Goal: Information Seeking & Learning: Check status

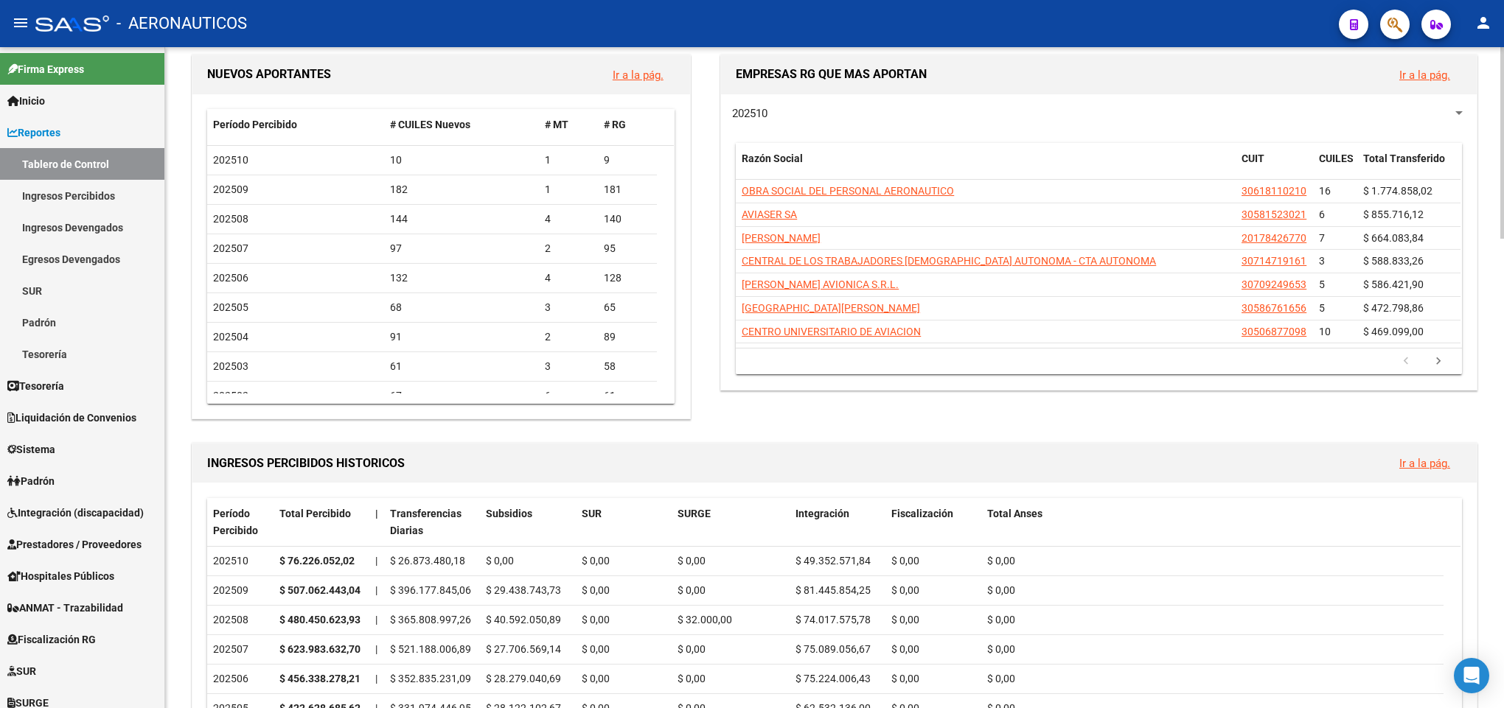
scroll to position [221, 0]
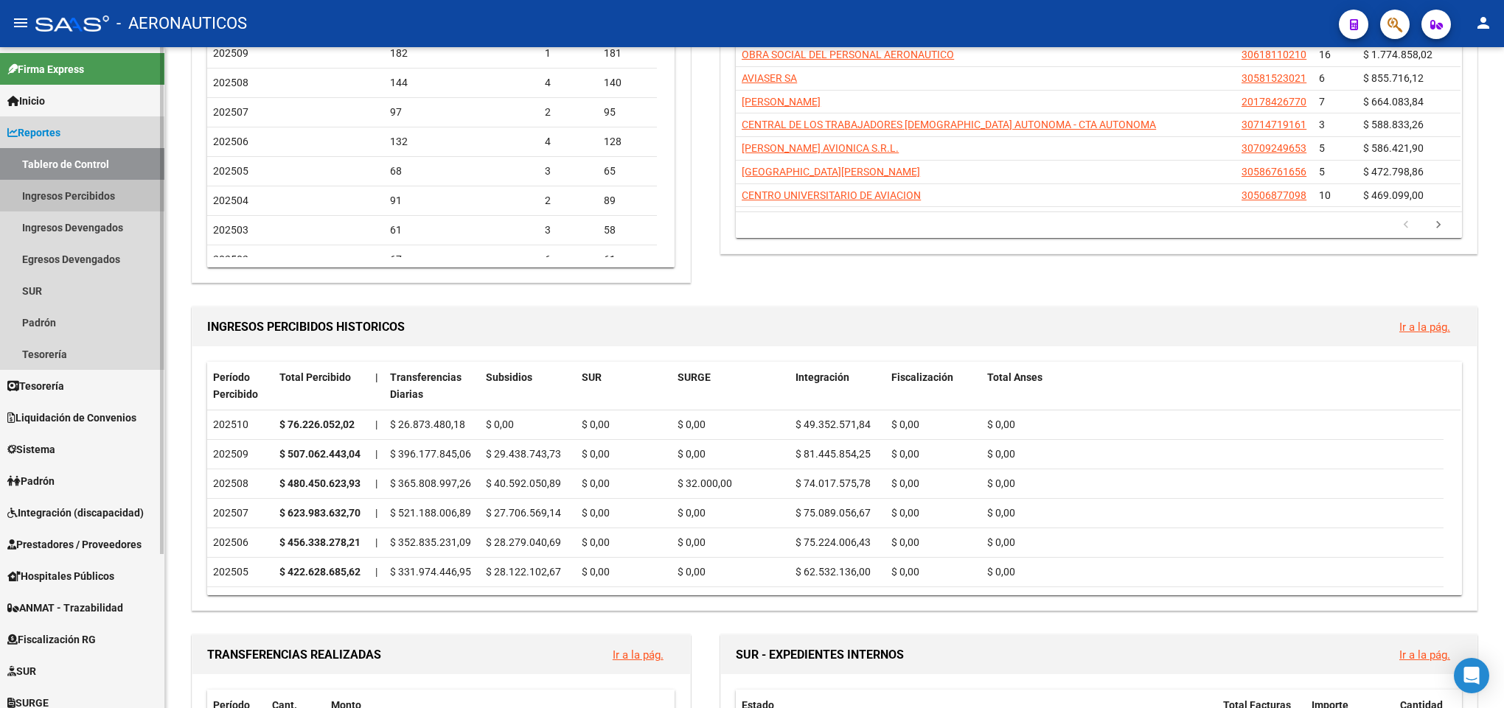
click at [83, 193] on link "Ingresos Percibidos" at bounding box center [82, 196] width 164 height 32
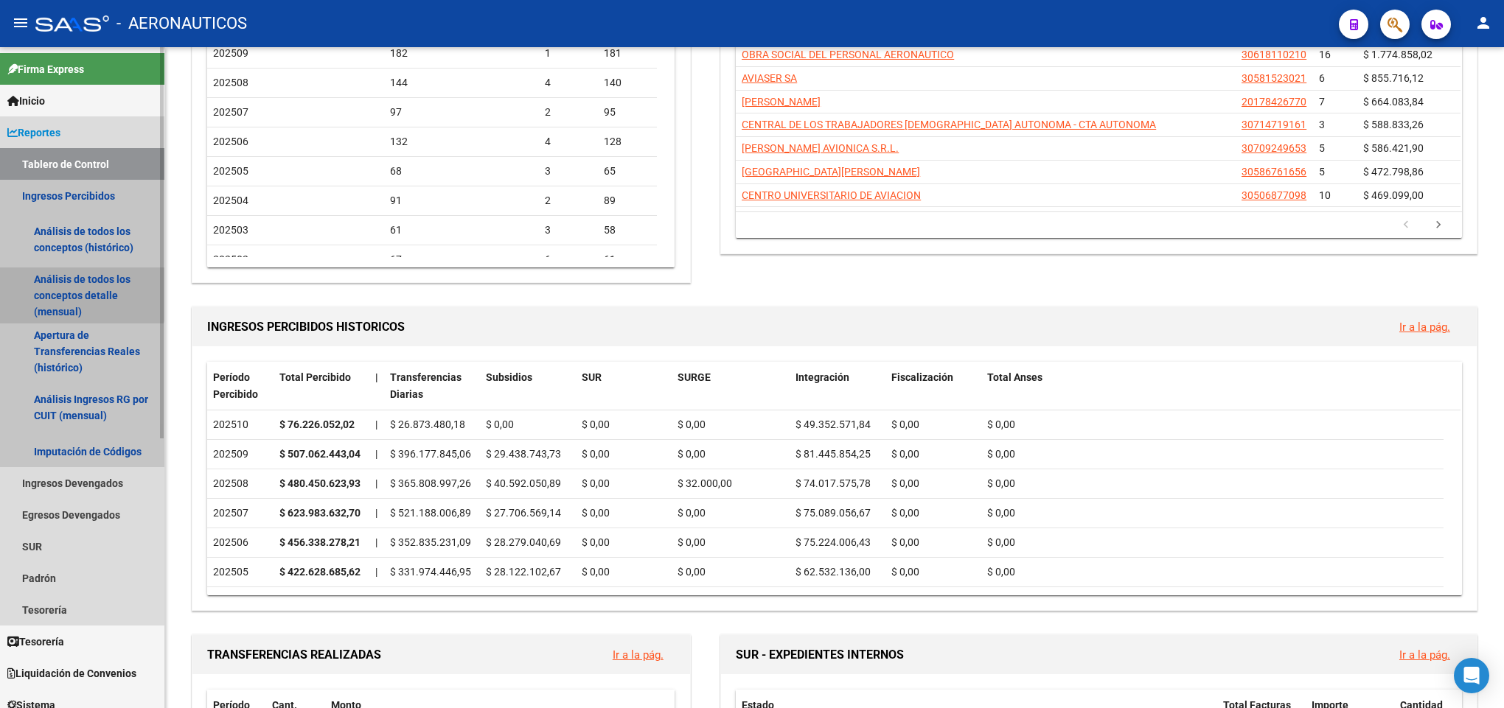
click at [71, 286] on link "Análisis de todos los conceptos detalle (mensual)" at bounding box center [82, 296] width 164 height 56
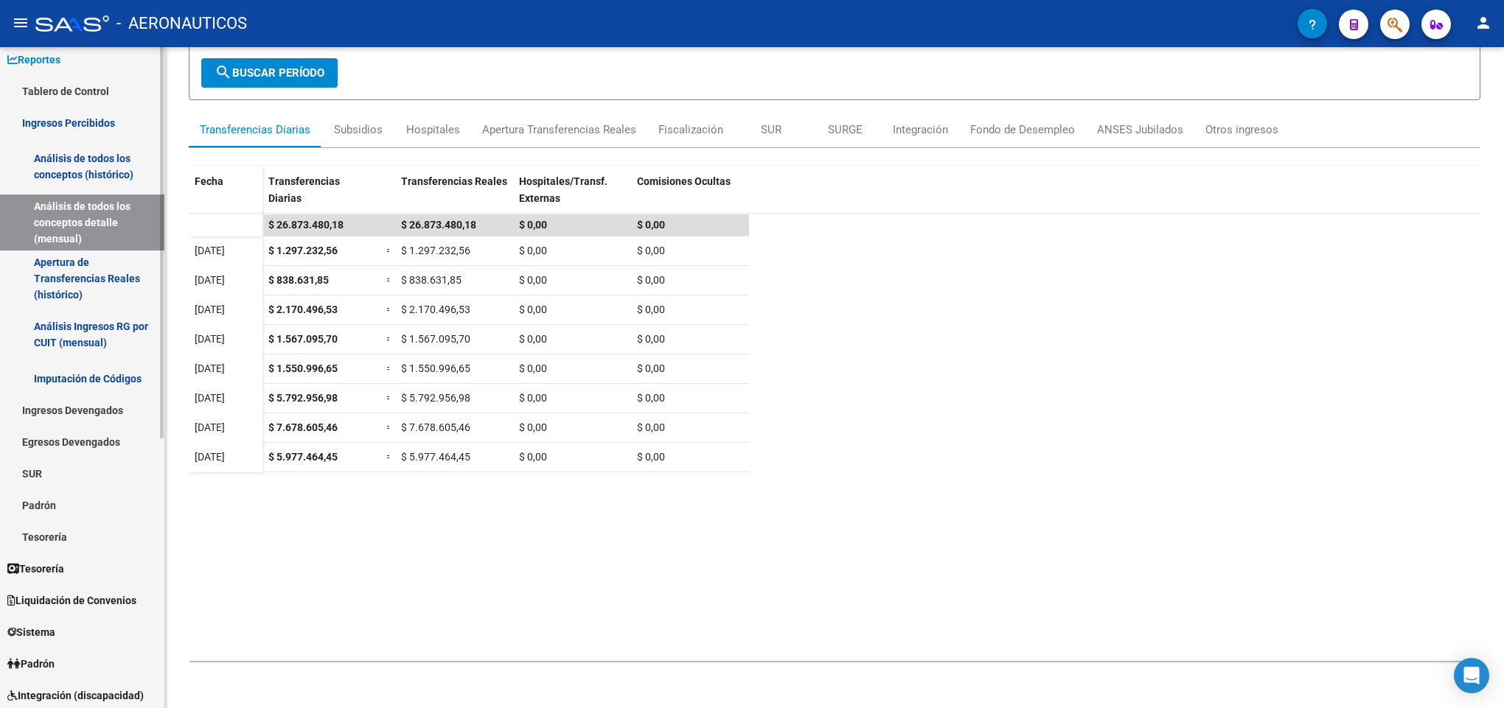
scroll to position [111, 0]
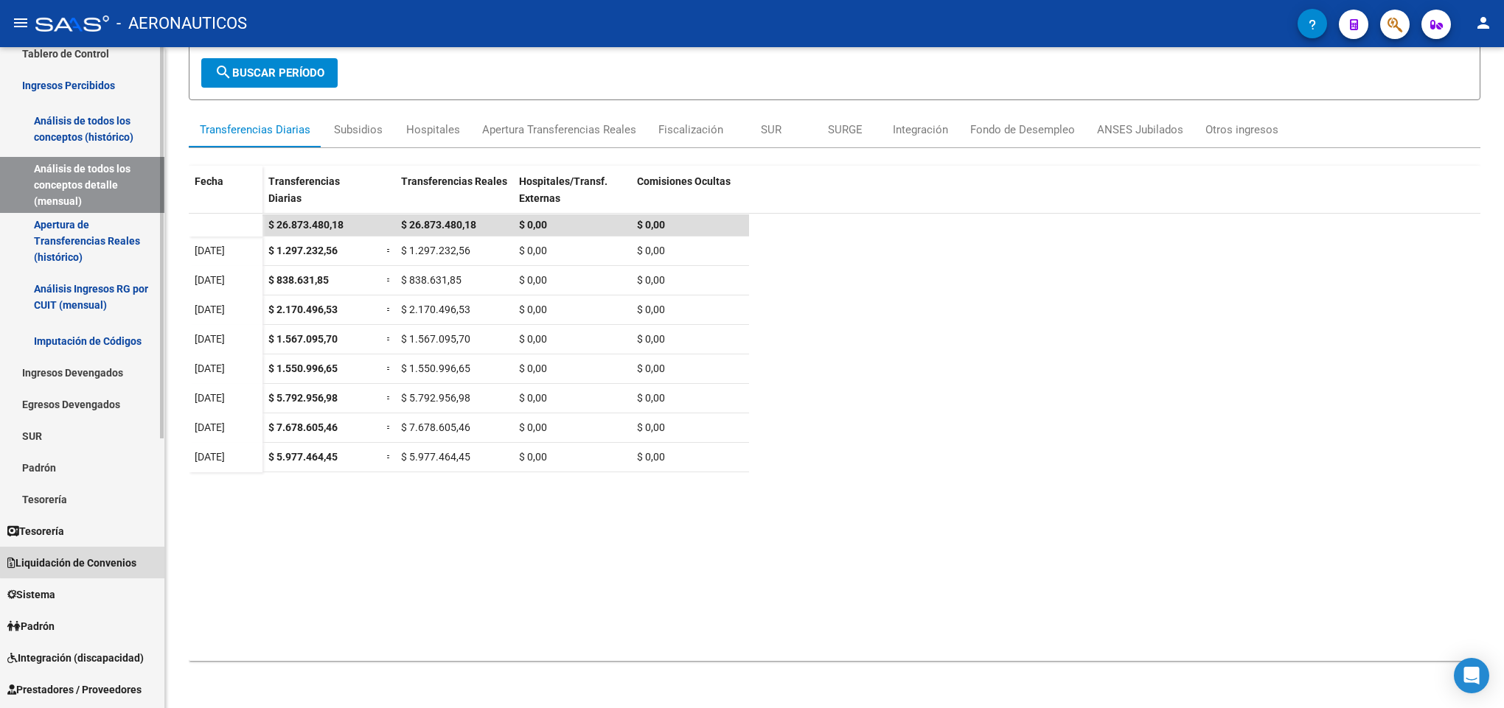
click at [86, 553] on link "Liquidación de Convenios" at bounding box center [82, 563] width 164 height 32
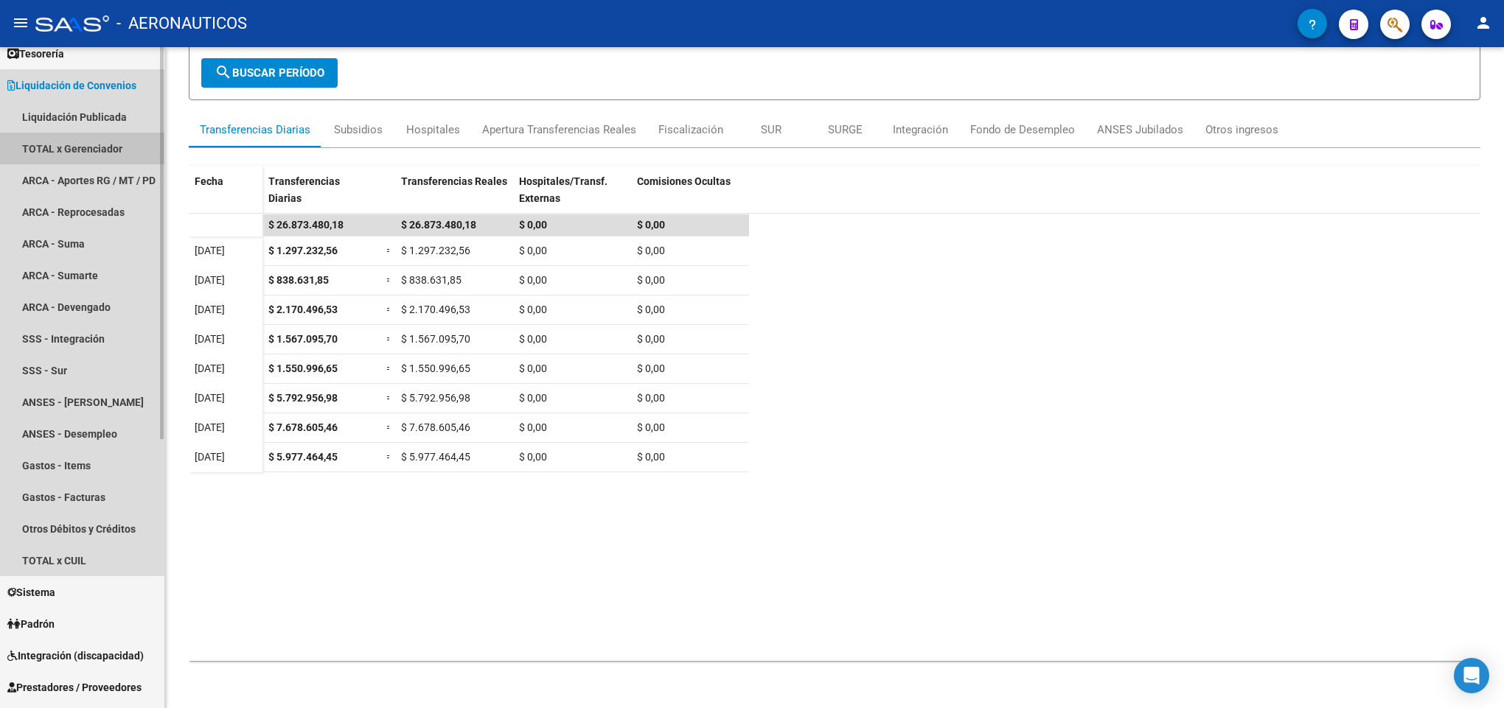
click at [88, 149] on link "TOTAL x Gerenciador" at bounding box center [82, 149] width 164 height 32
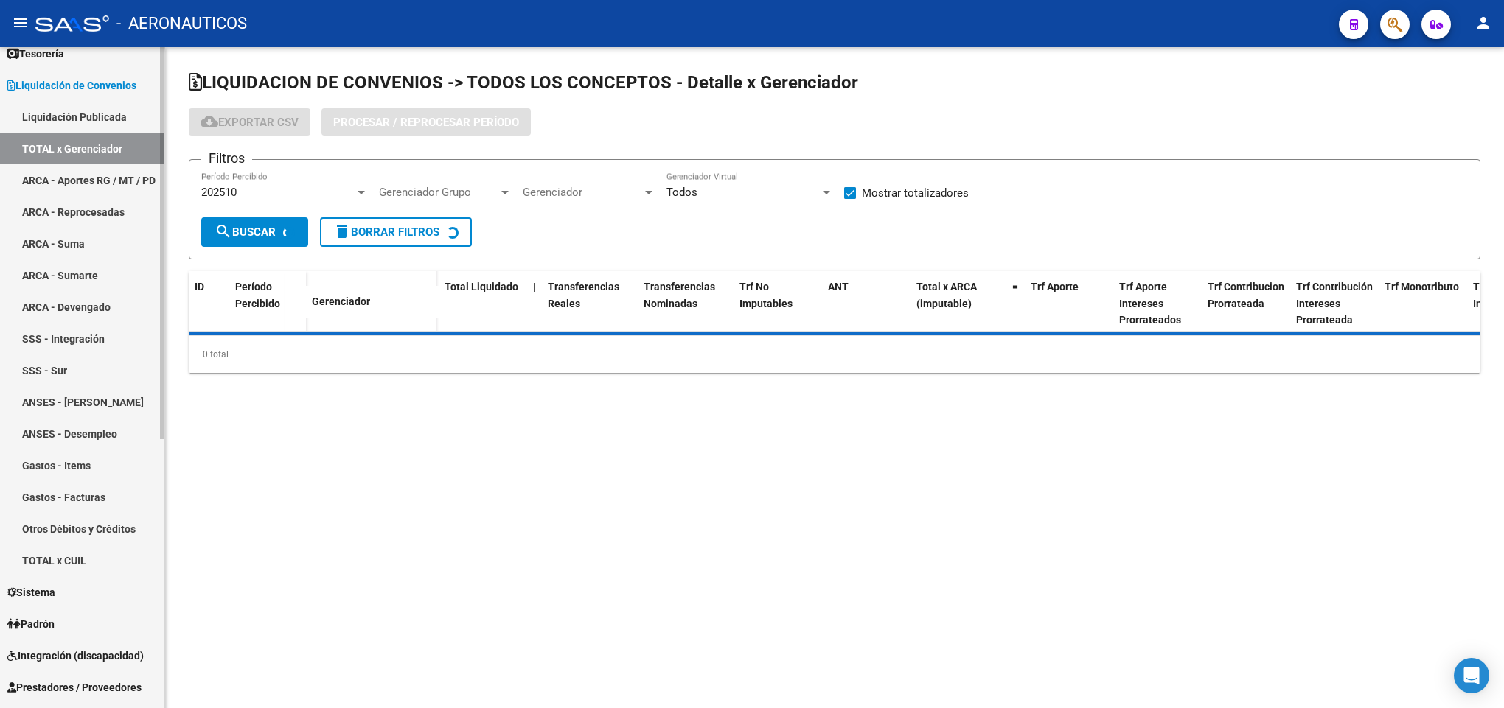
checkbox input "true"
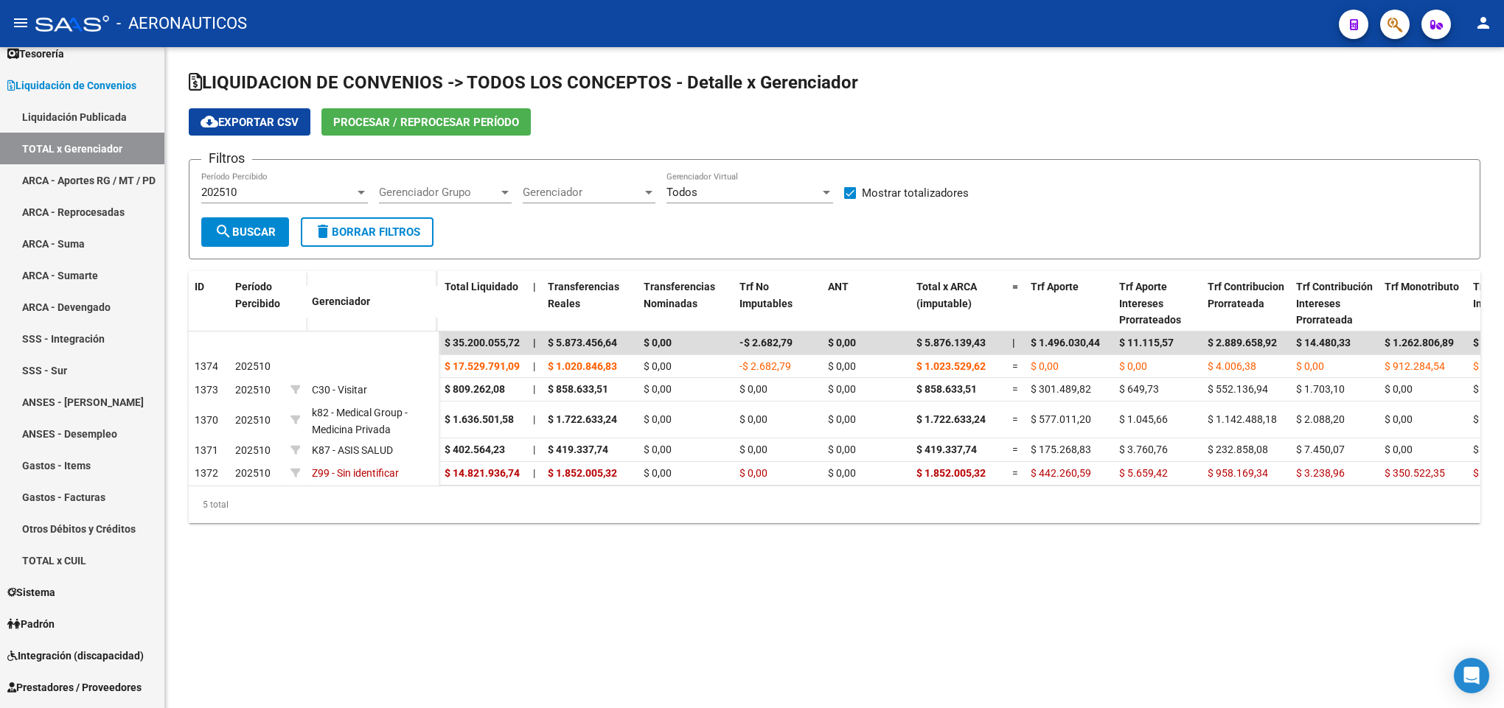
click at [376, 128] on span "Procesar / Reprocesar período" at bounding box center [426, 122] width 186 height 13
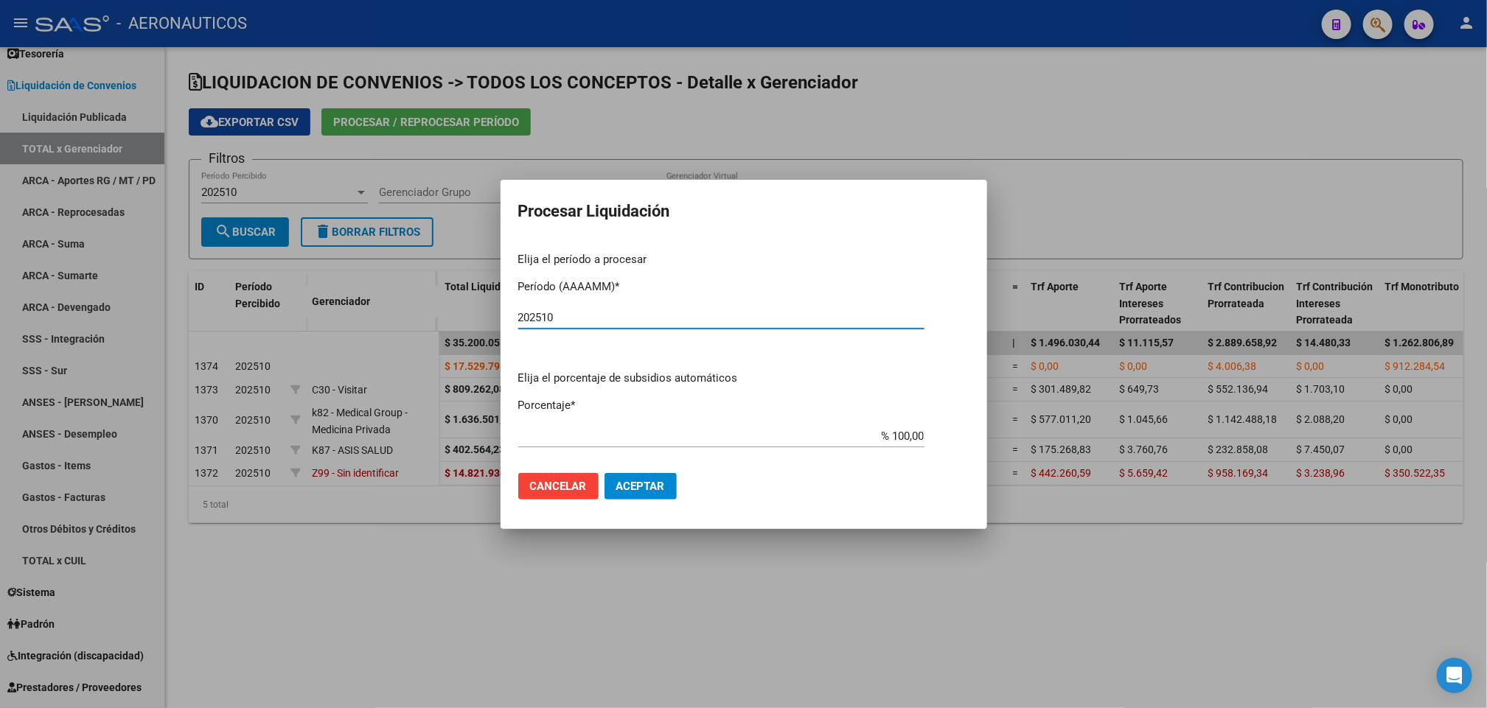
type input "202510"
click at [638, 484] on span "Aceptar" at bounding box center [640, 486] width 49 height 13
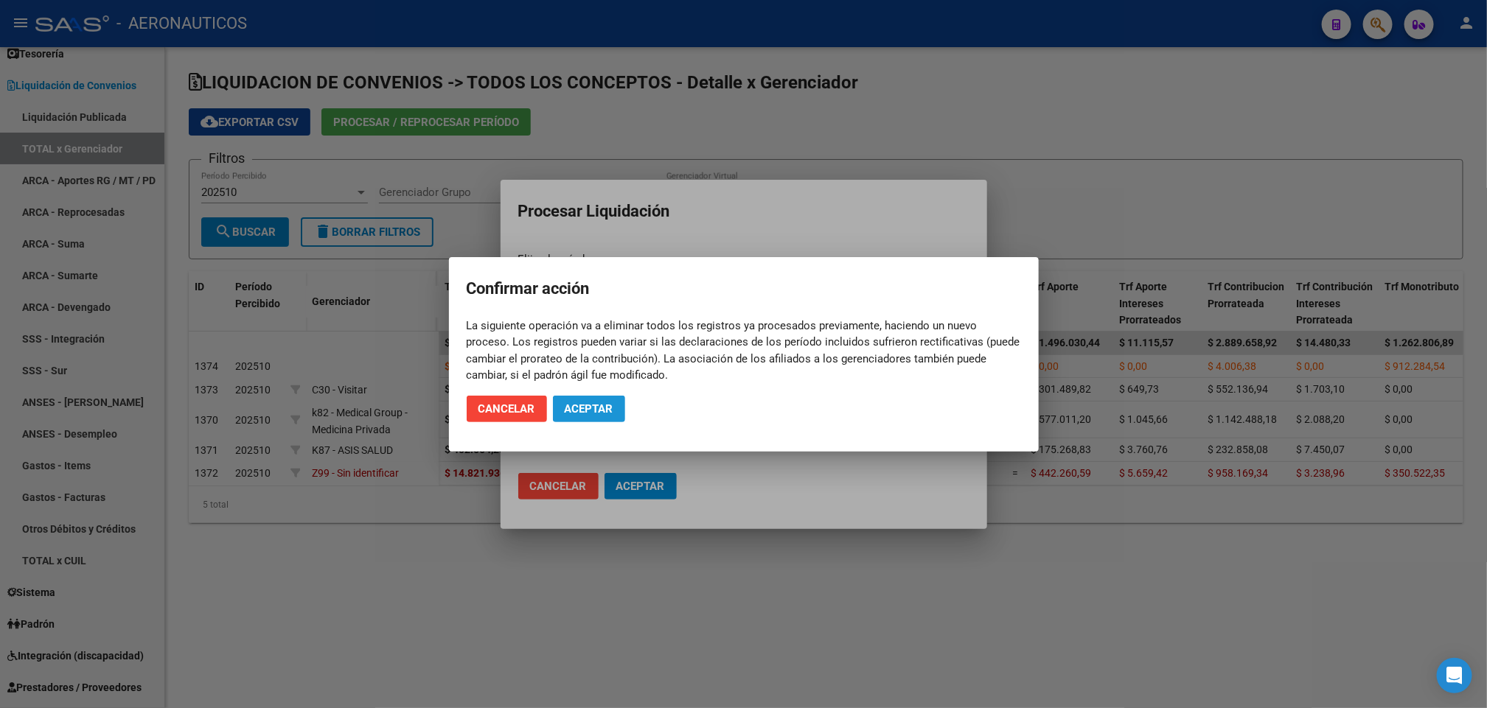
click at [579, 419] on button "Aceptar" at bounding box center [589, 409] width 72 height 27
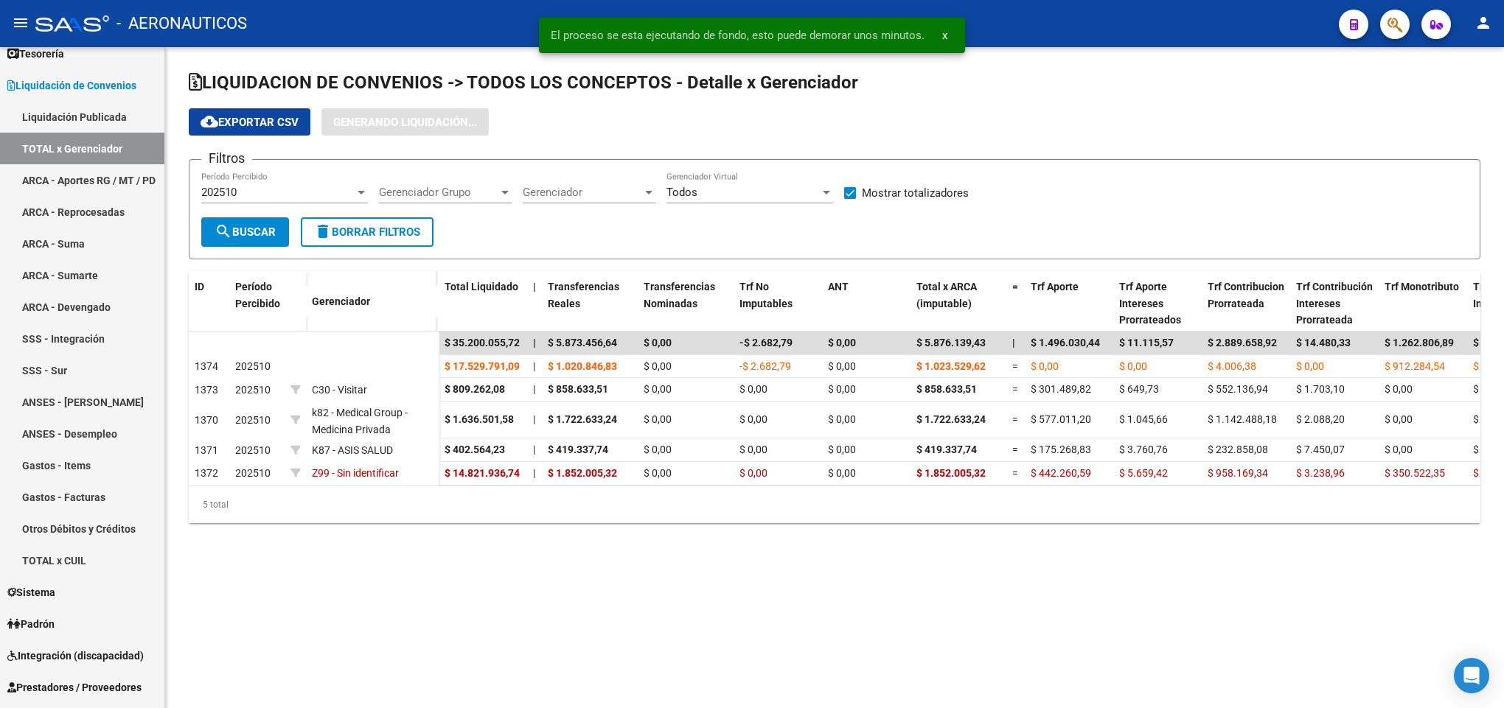
click at [892, 544] on div "LIQUIDACION DE CONVENIOS -> TODOS LOS CONCEPTOS - Detalle x Gerenciador cloud_d…" at bounding box center [834, 308] width 1339 height 523
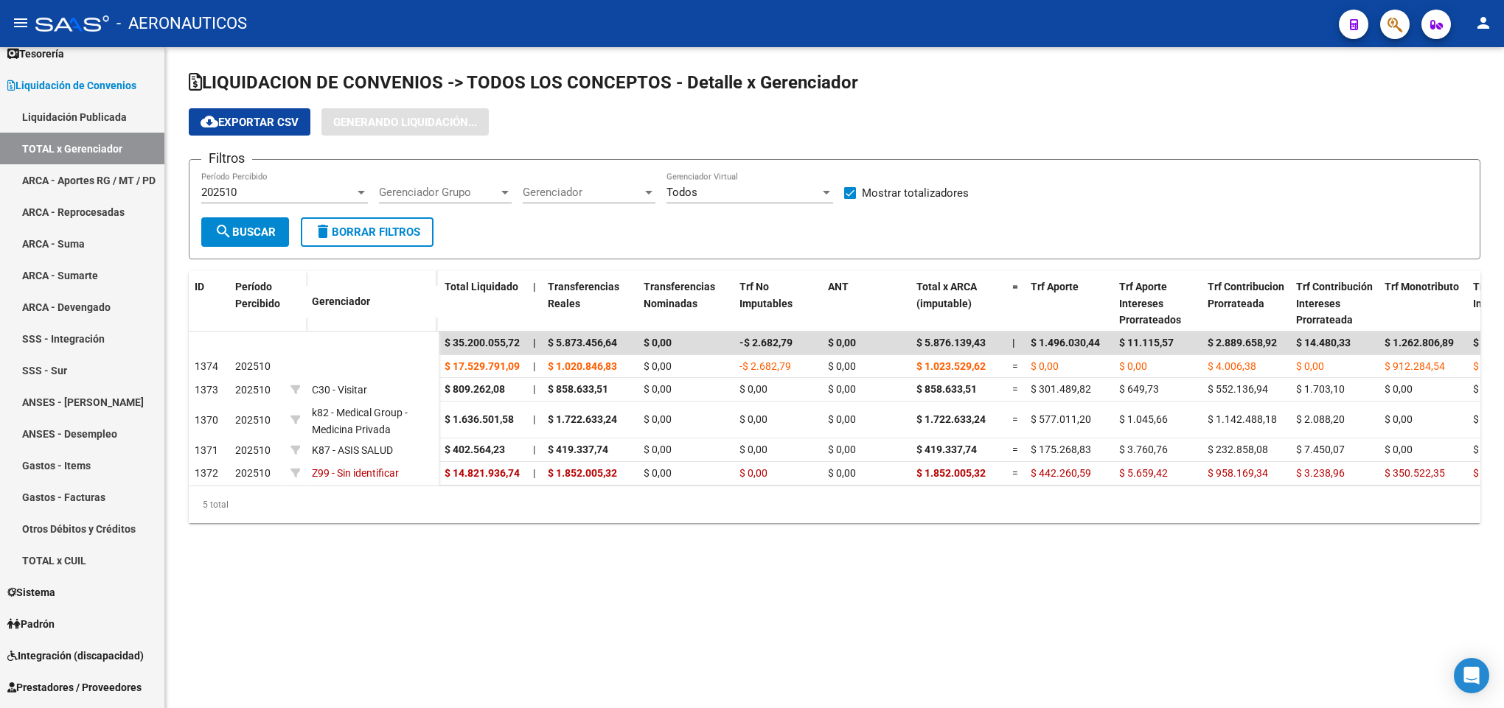
click at [1124, 142] on app-list-header "LIQUIDACION DE CONVENIOS -> TODOS LOS CONCEPTOS - Detalle x Gerenciador cloud_d…" at bounding box center [834, 165] width 1291 height 189
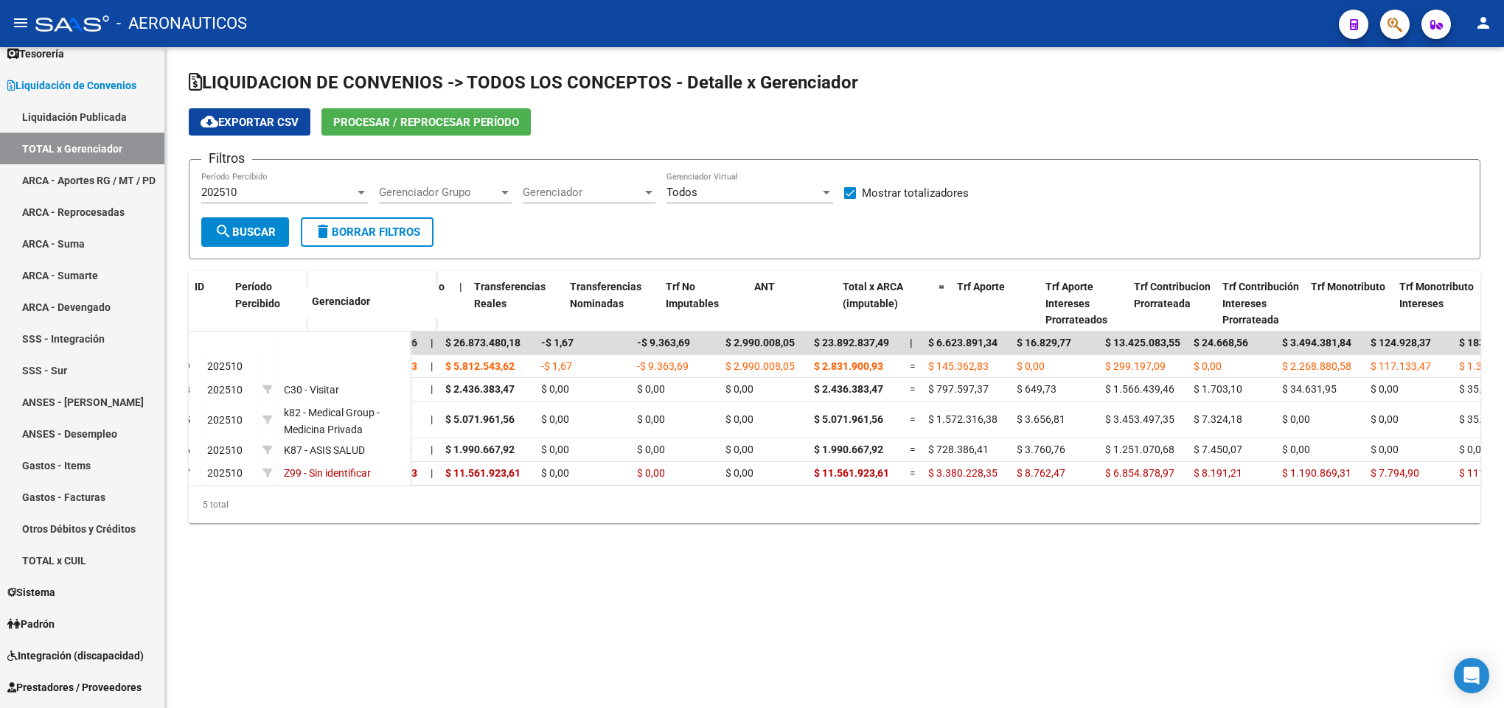
scroll to position [0, 74]
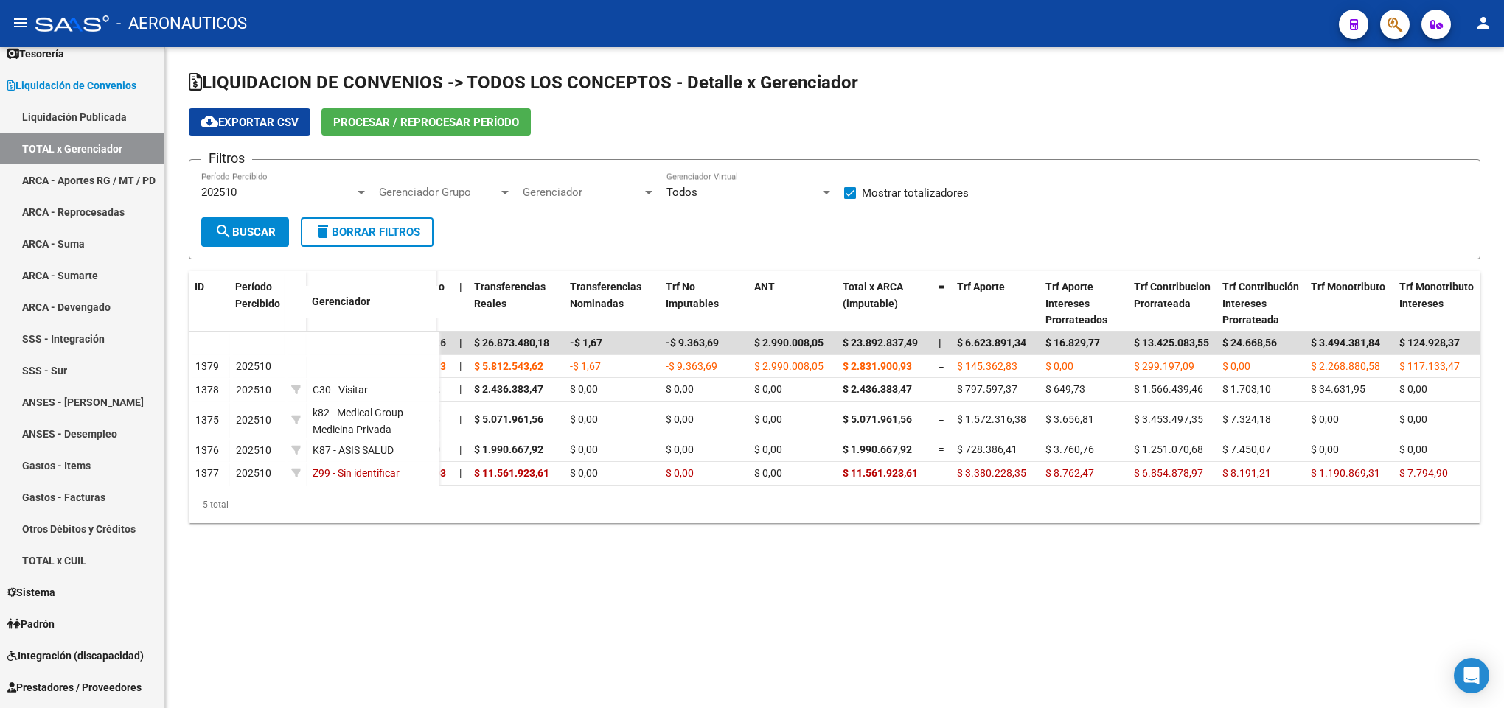
click at [516, 604] on mat-sidenav-content "LIQUIDACION DE CONVENIOS -> TODOS LOS CONCEPTOS - Detalle x Gerenciador cloud_d…" at bounding box center [834, 377] width 1339 height 661
click at [1004, 590] on mat-sidenav-content "LIQUIDACION DE CONVENIOS -> TODOS LOS CONCEPTOS - Detalle x Gerenciador cloud_d…" at bounding box center [834, 377] width 1339 height 661
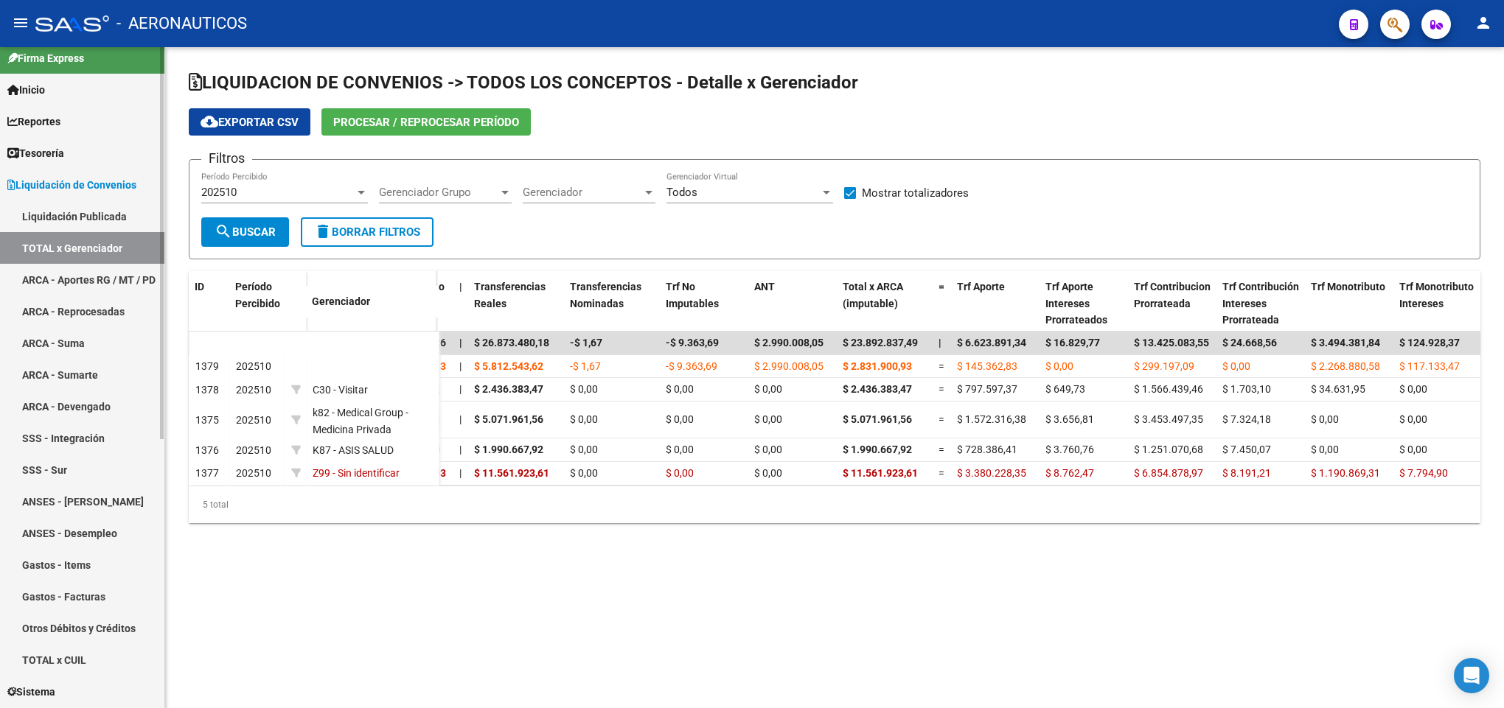
scroll to position [0, 0]
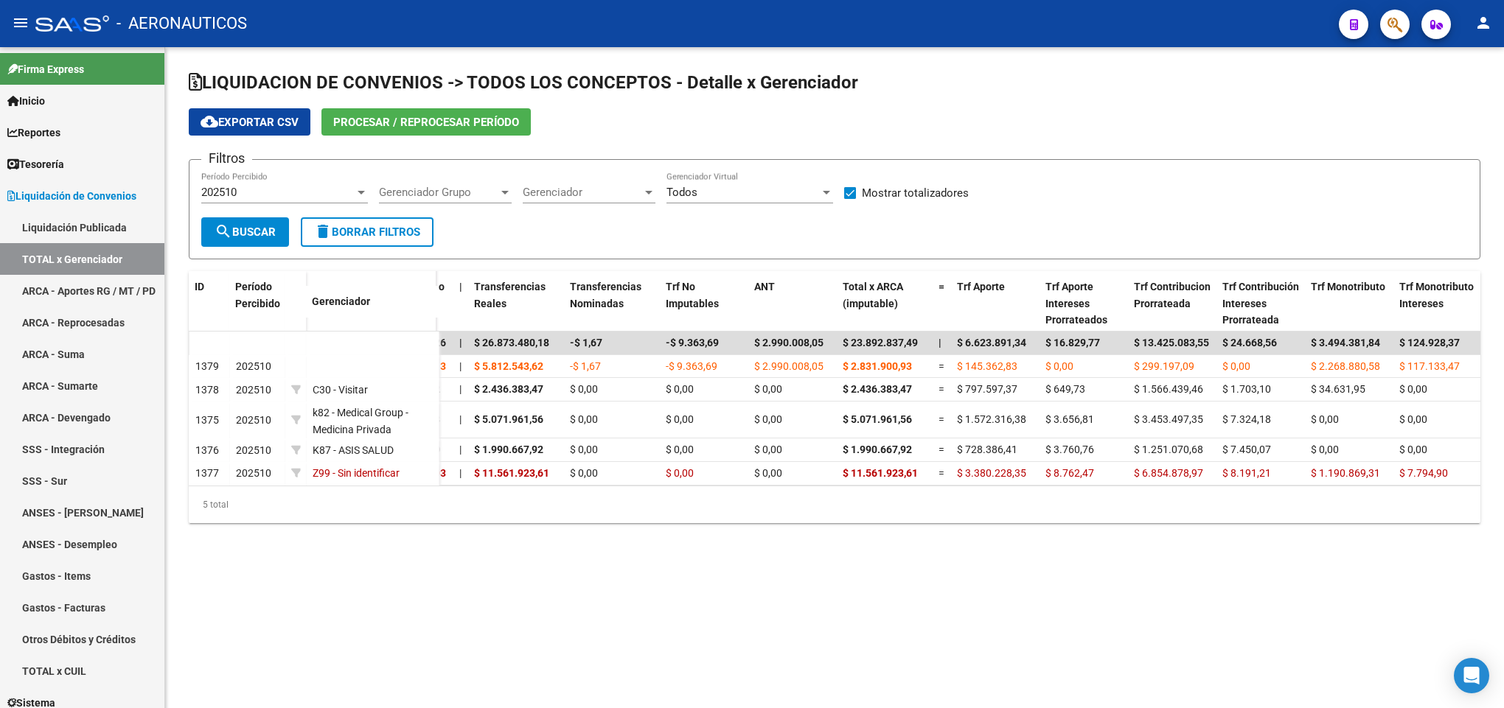
click at [352, 570] on div "LIQUIDACION DE CONVENIOS -> TODOS LOS CONCEPTOS - Detalle x Gerenciador cloud_d…" at bounding box center [834, 308] width 1339 height 523
drag, startPoint x: 1064, startPoint y: 597, endPoint x: 920, endPoint y: 683, distance: 167.6
click at [1062, 597] on mat-sidenav-content "LIQUIDACION DE CONVENIOS -> TODOS LOS CONCEPTOS - Detalle x Gerenciador cloud_d…" at bounding box center [834, 377] width 1339 height 661
click at [75, 105] on link "Inicio" at bounding box center [82, 101] width 164 height 32
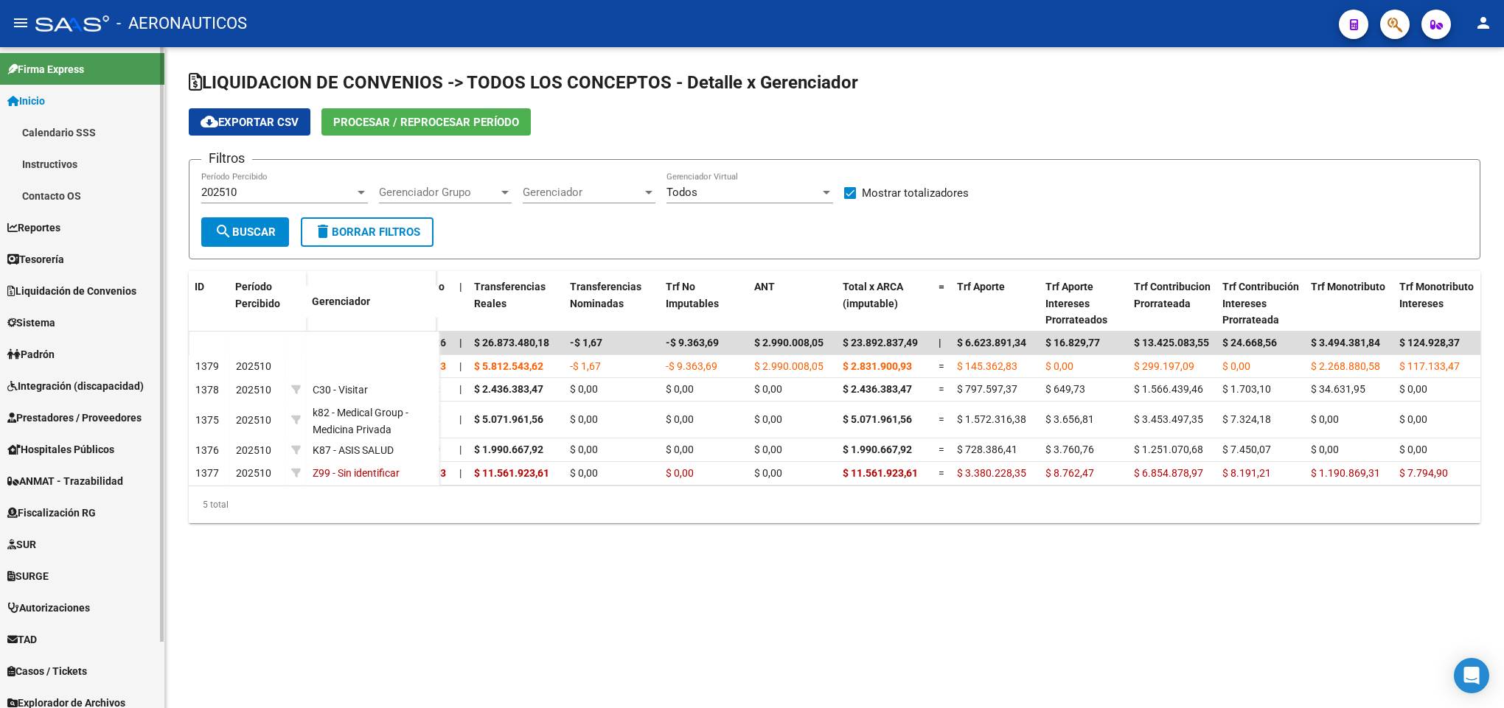
click at [69, 237] on link "Reportes" at bounding box center [82, 228] width 164 height 32
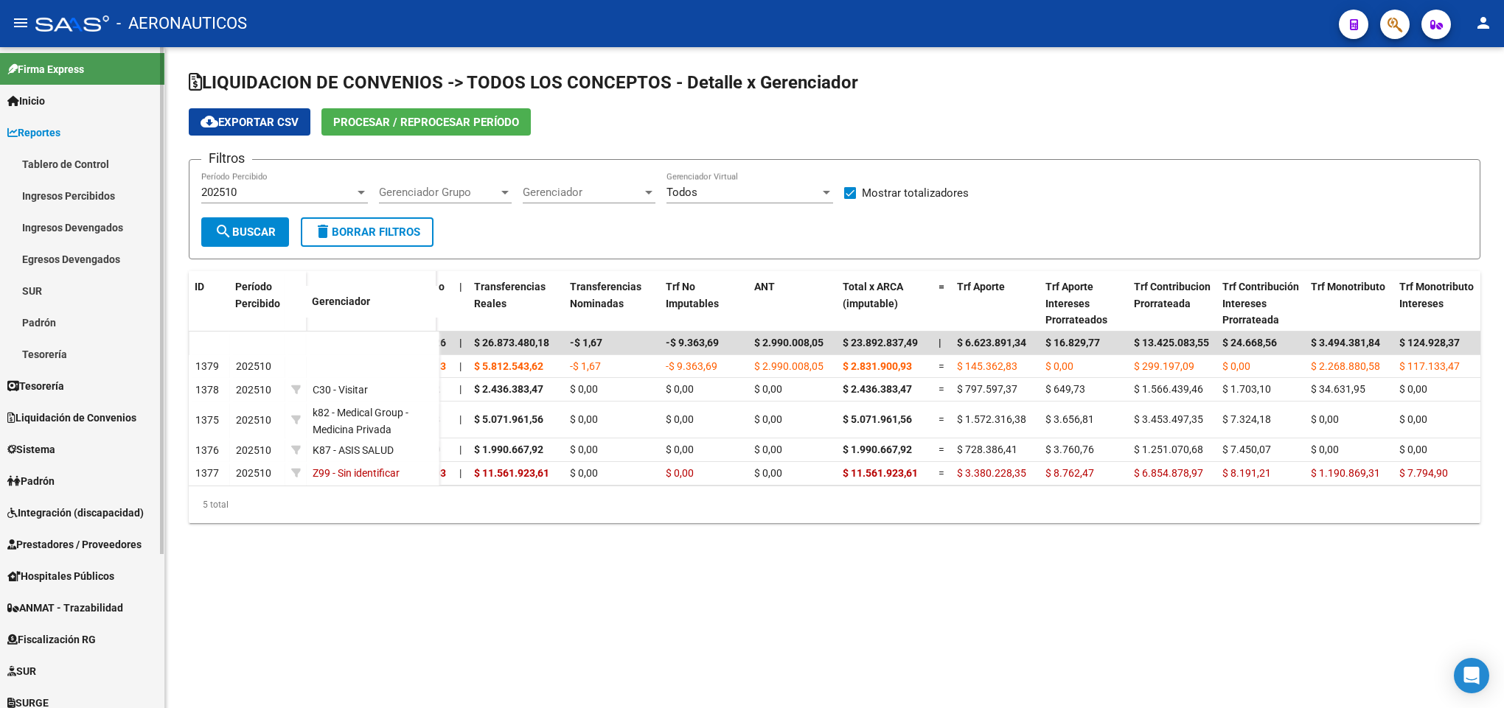
click at [83, 198] on link "Ingresos Percibidos" at bounding box center [82, 196] width 164 height 32
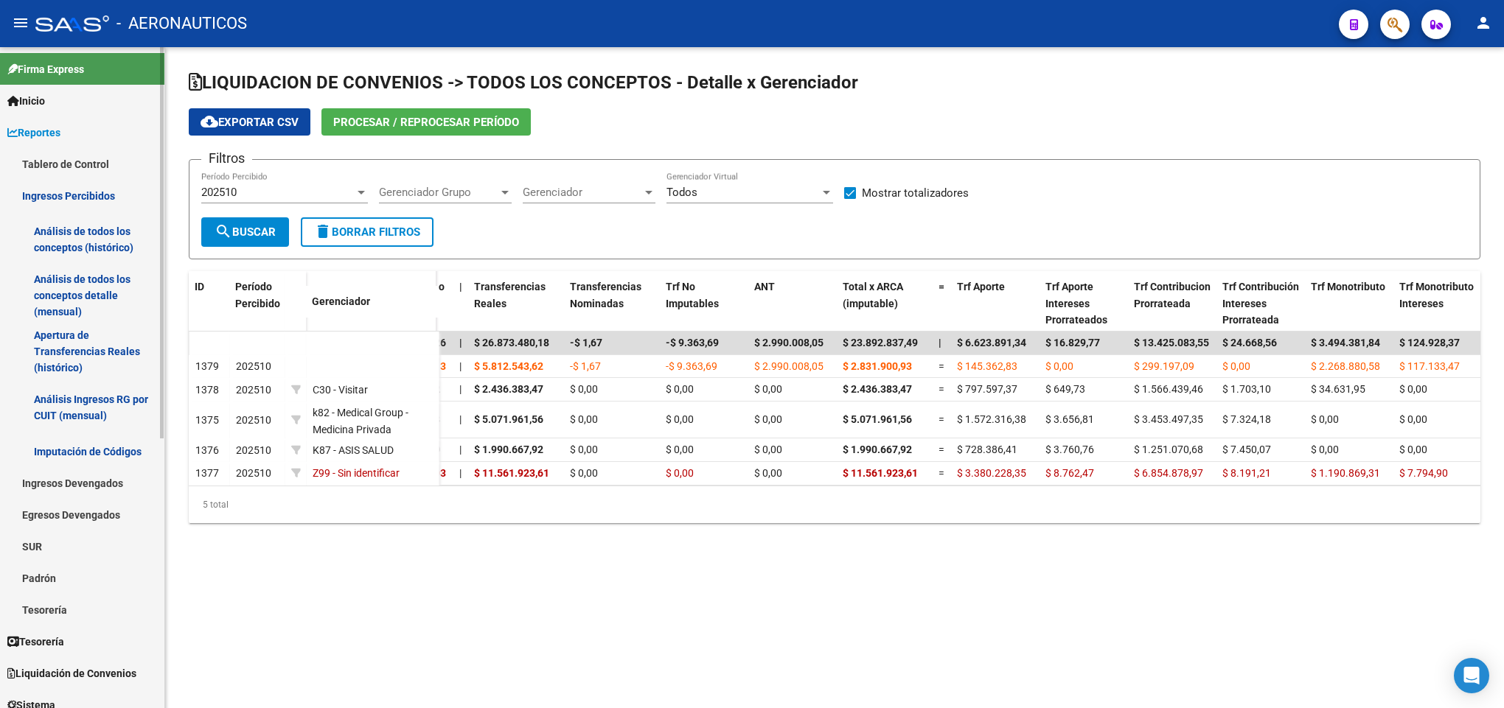
click at [83, 281] on link "Análisis de todos los conceptos detalle (mensual)" at bounding box center [82, 296] width 164 height 56
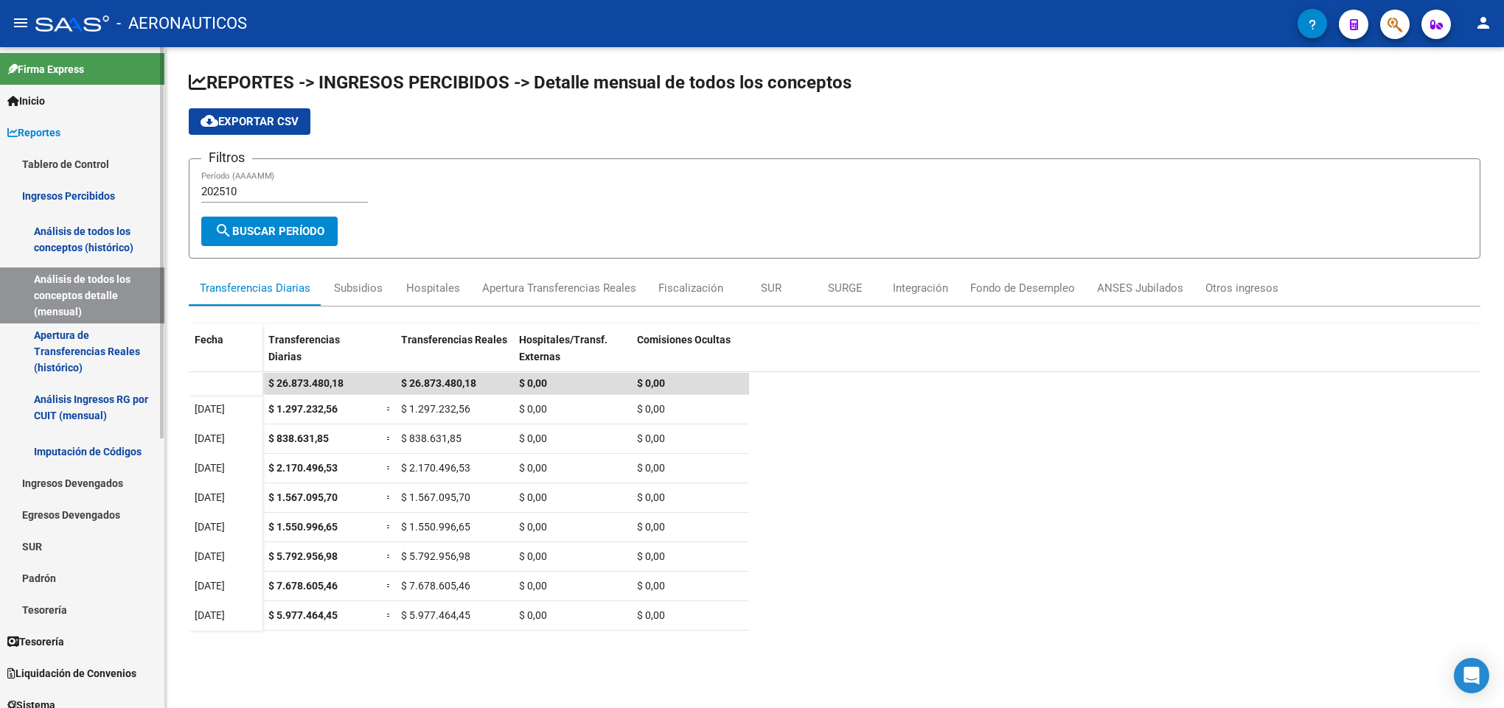
click at [93, 191] on link "Ingresos Percibidos" at bounding box center [82, 196] width 164 height 32
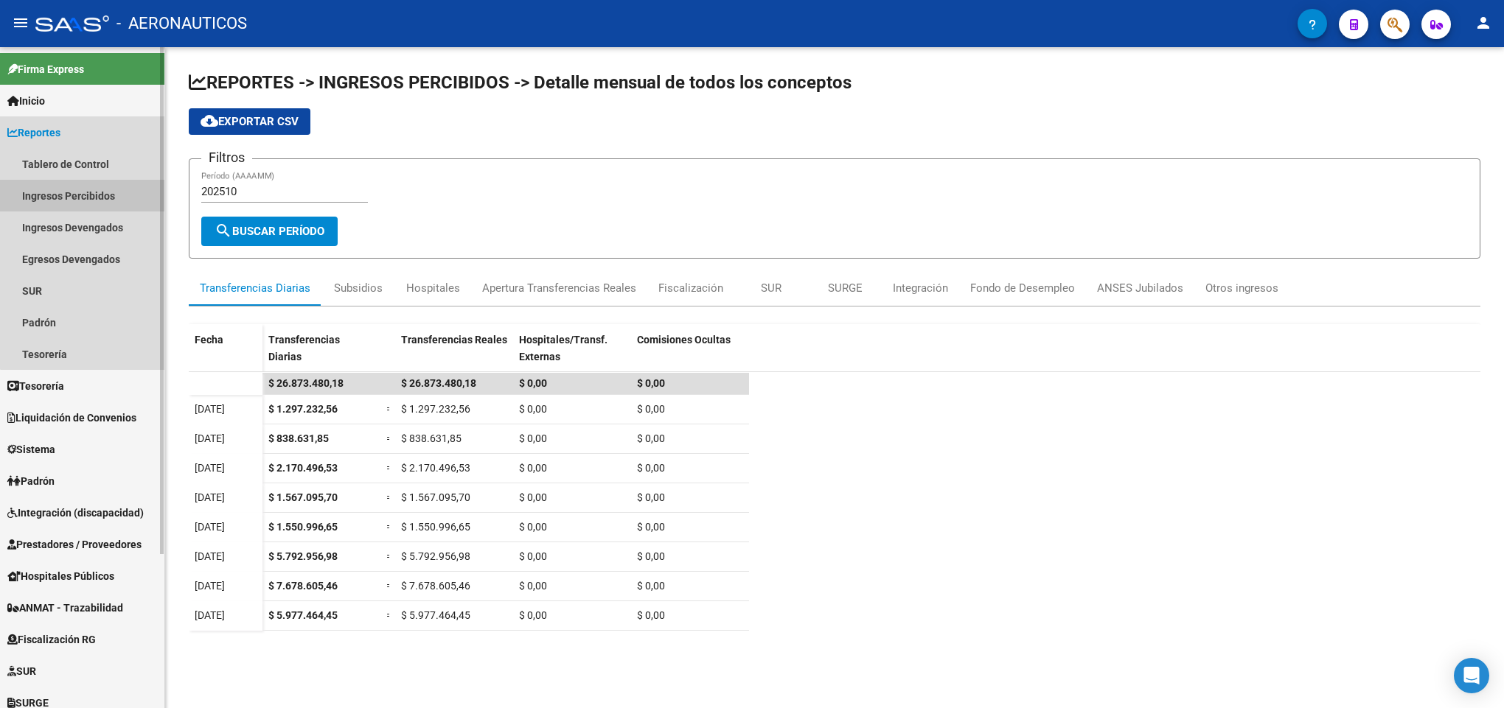
click at [97, 191] on link "Ingresos Percibidos" at bounding box center [82, 196] width 164 height 32
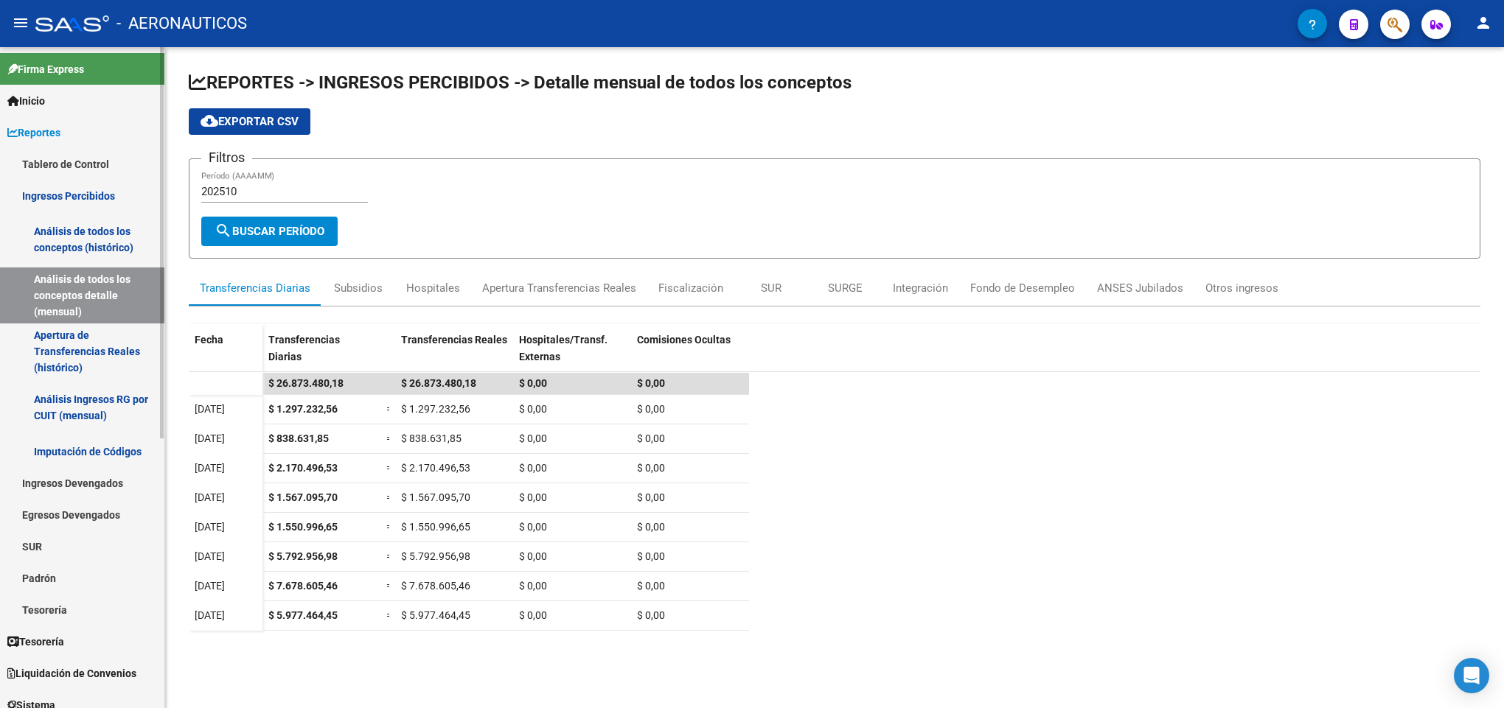
click at [93, 234] on link "Análisis de todos los conceptos (histórico)" at bounding box center [82, 240] width 164 height 56
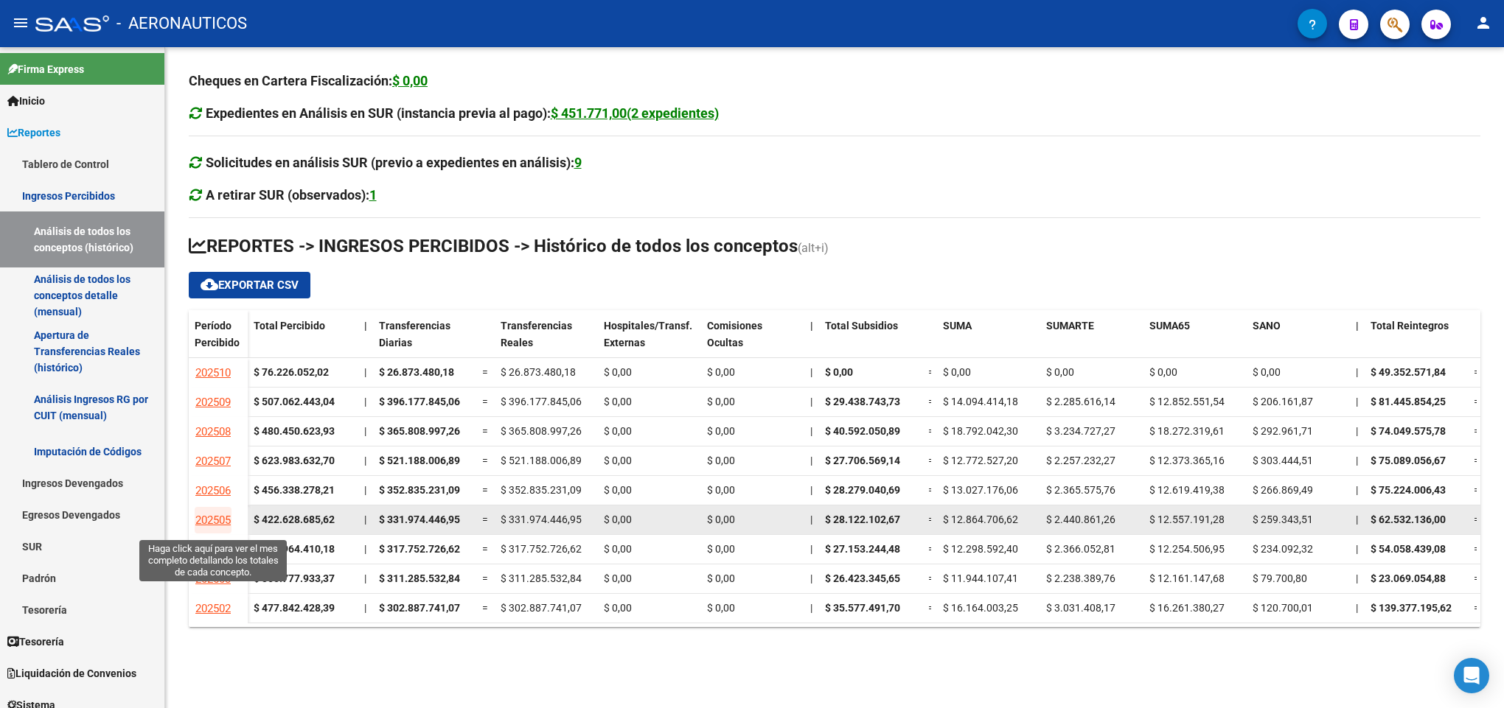
click at [213, 514] on span "202505" at bounding box center [212, 520] width 35 height 13
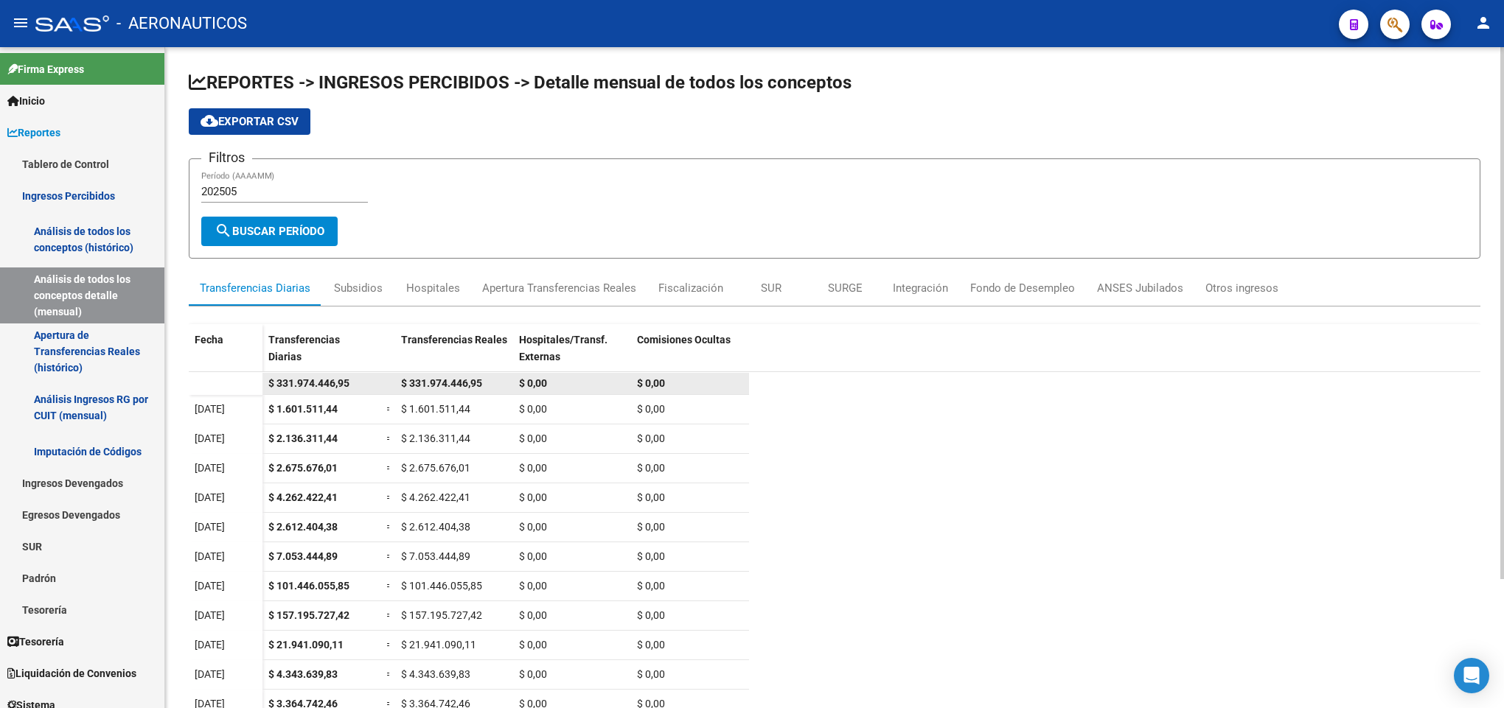
drag, startPoint x: 414, startPoint y: 383, endPoint x: 476, endPoint y: 383, distance: 61.9
click at [476, 383] on span "$ 331.974.446,95" at bounding box center [441, 383] width 81 height 12
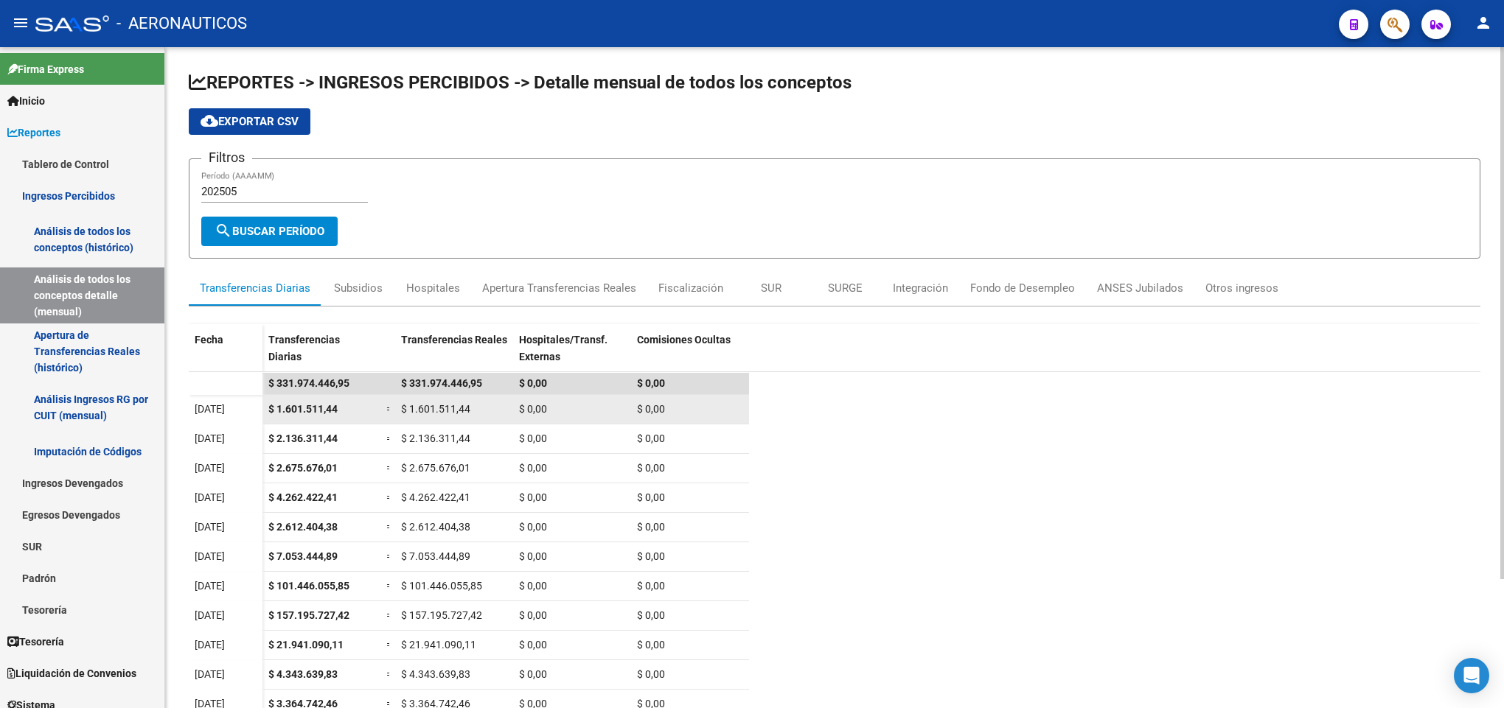
click at [494, 401] on div "$ 1.601.511,44" at bounding box center [454, 409] width 106 height 17
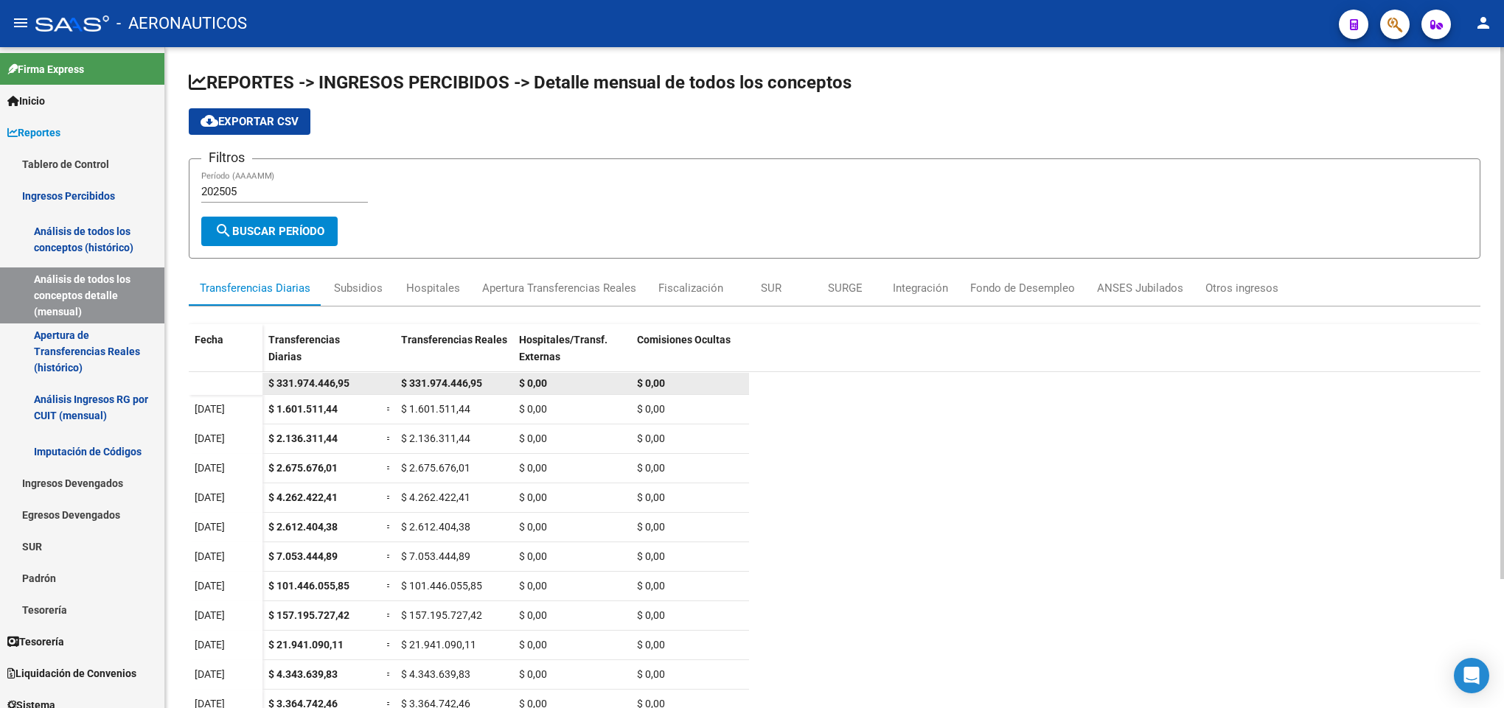
click at [503, 383] on div "$ 331.974.446,95" at bounding box center [454, 383] width 106 height 17
drag, startPoint x: 478, startPoint y: 390, endPoint x: 425, endPoint y: 390, distance: 52.3
click at [425, 390] on div "$ 331.974.446,95" at bounding box center [454, 383] width 106 height 17
click at [422, 388] on span "$ 331.974.446,95" at bounding box center [441, 383] width 81 height 12
drag, startPoint x: 402, startPoint y: 387, endPoint x: 462, endPoint y: 387, distance: 59.7
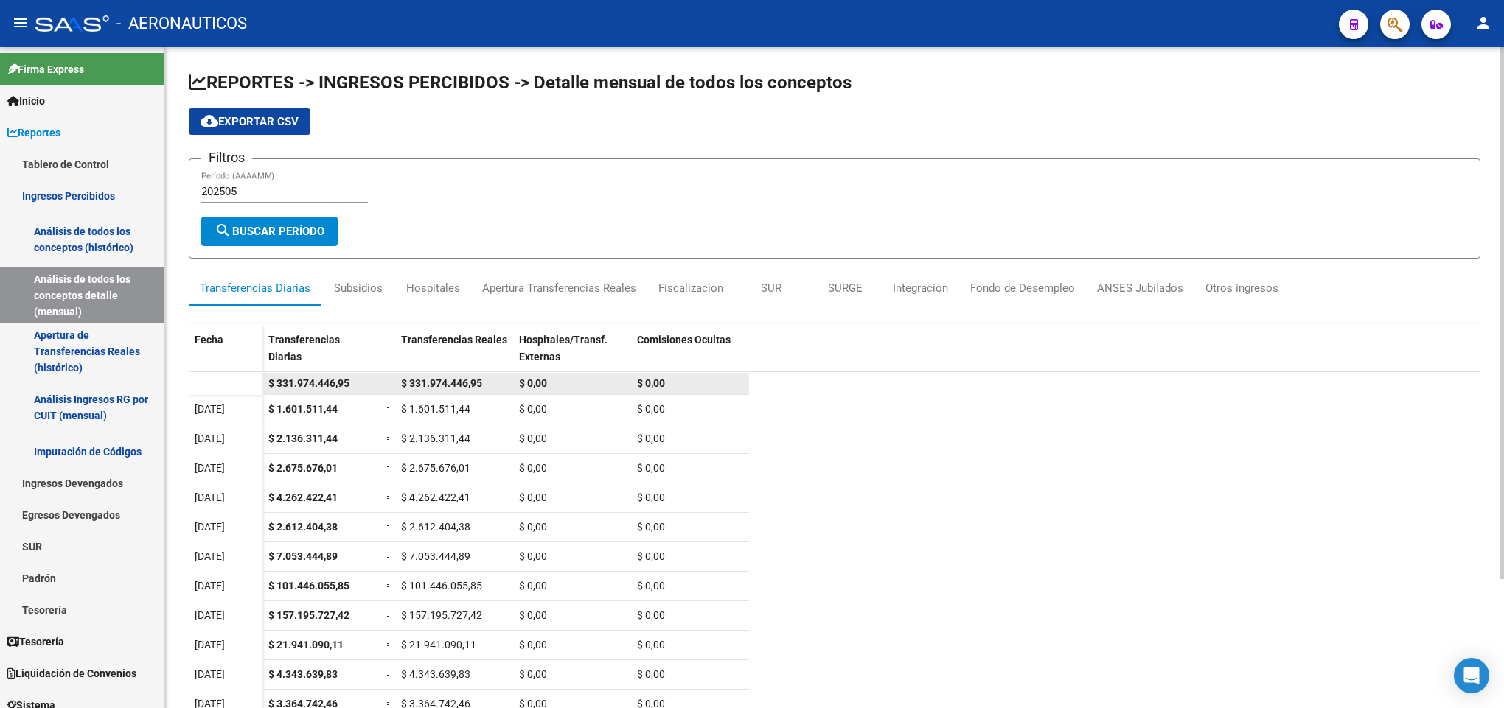
click at [462, 387] on span "$ 331.974.446,95" at bounding box center [441, 383] width 81 height 12
drag, startPoint x: 492, startPoint y: 385, endPoint x: 429, endPoint y: 389, distance: 62.8
click at [429, 389] on div "$ 331.974.446,95" at bounding box center [454, 383] width 106 height 17
click at [451, 390] on div "$ 331.974.446,95" at bounding box center [454, 383] width 106 height 17
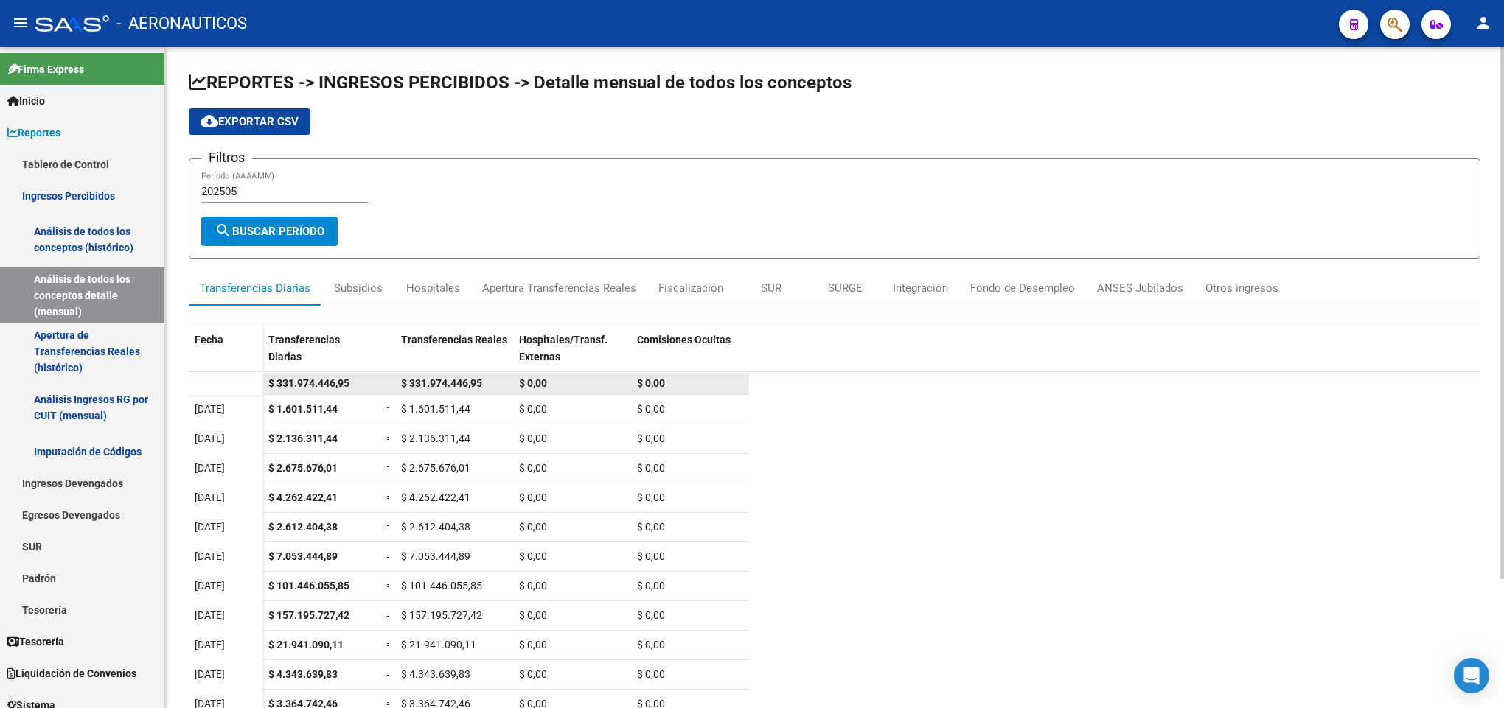
drag, startPoint x: 491, startPoint y: 388, endPoint x: 397, endPoint y: 385, distance: 94.4
click at [397, 385] on datatable-body-cell "$ 331.974.446,95" at bounding box center [454, 383] width 118 height 21
click at [401, 383] on span "$ 331.974.446,95" at bounding box center [441, 383] width 81 height 12
drag, startPoint x: 401, startPoint y: 383, endPoint x: 469, endPoint y: 379, distance: 67.9
click at [469, 379] on span "$ 331.974.446,95" at bounding box center [441, 383] width 81 height 12
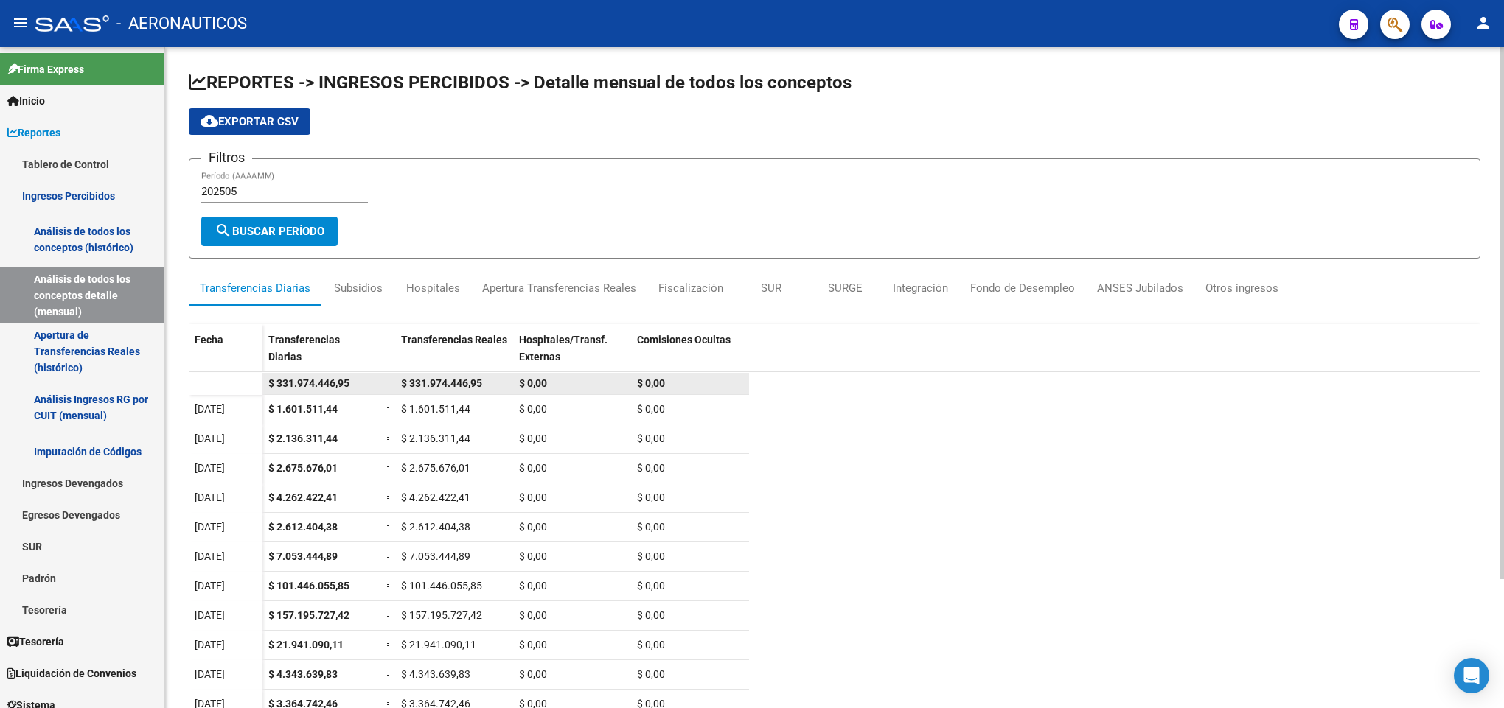
drag, startPoint x: 485, startPoint y: 383, endPoint x: 474, endPoint y: 383, distance: 11.1
click at [474, 383] on div "$ 331.974.446,95" at bounding box center [454, 383] width 106 height 17
drag, startPoint x: 398, startPoint y: 383, endPoint x: 471, endPoint y: 380, distance: 73.0
click at [471, 380] on datatable-body-cell "$ 331.974.446,95" at bounding box center [454, 383] width 118 height 21
click at [454, 383] on span "$ 331.974.446,95" at bounding box center [441, 383] width 81 height 12
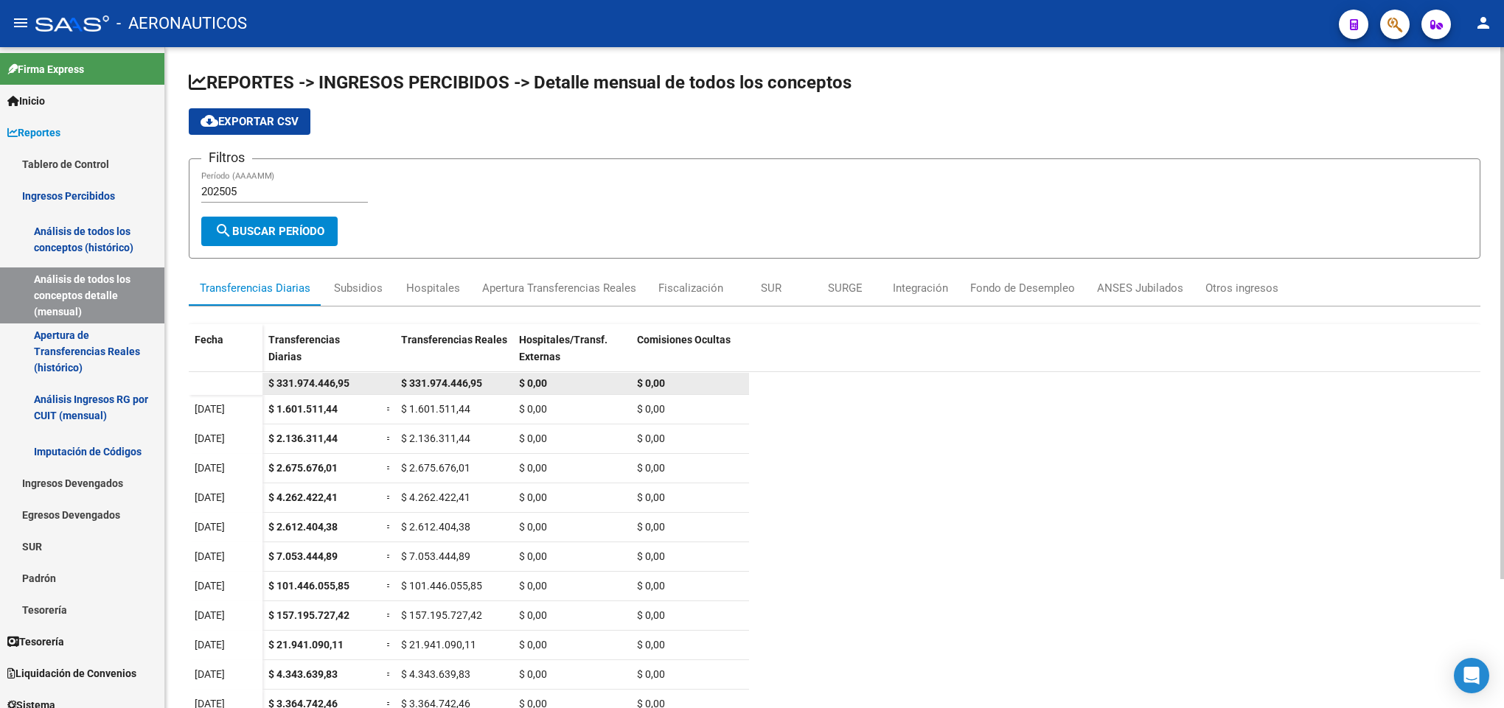
click at [460, 385] on span "$ 331.974.446,95" at bounding box center [441, 383] width 81 height 12
click at [325, 186] on input "202505" at bounding box center [284, 191] width 167 height 13
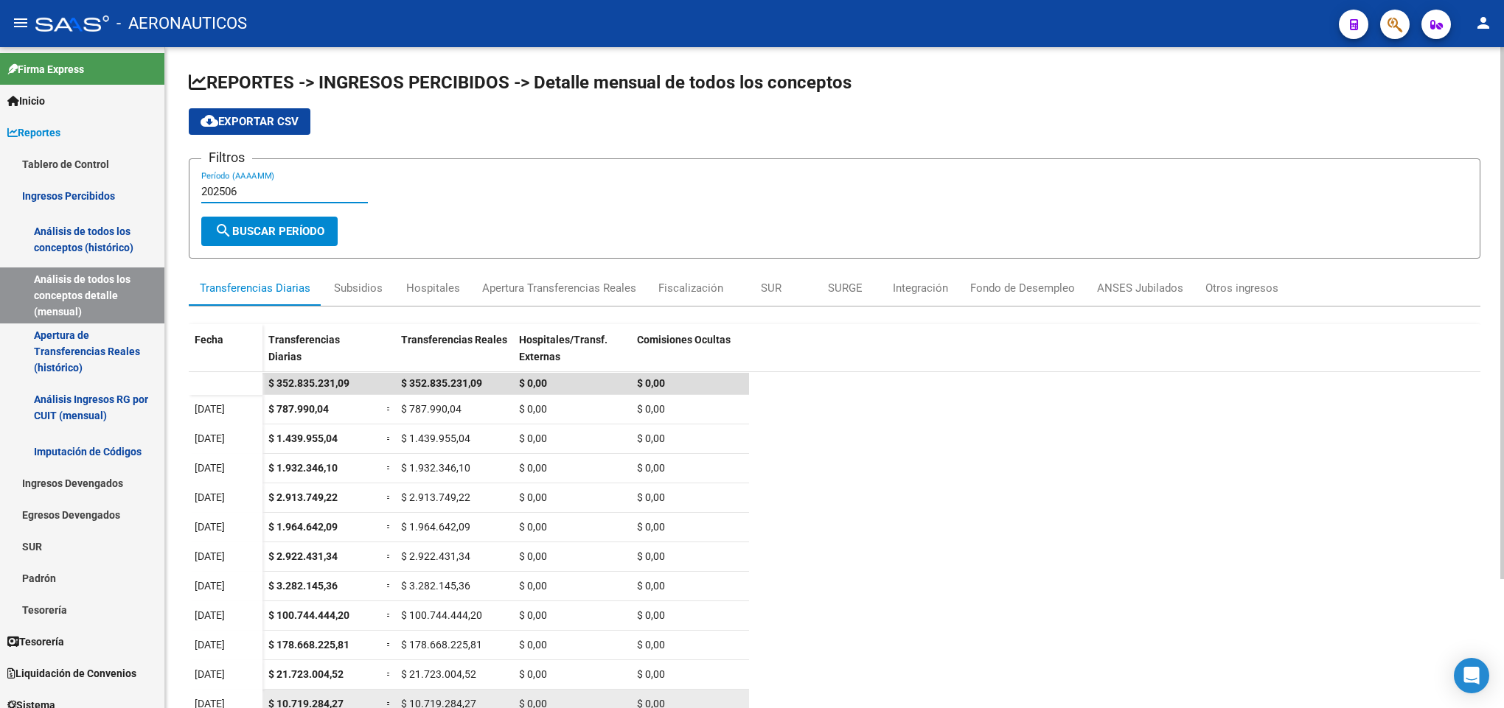
type input "202506"
